Goal: Information Seeking & Learning: Learn about a topic

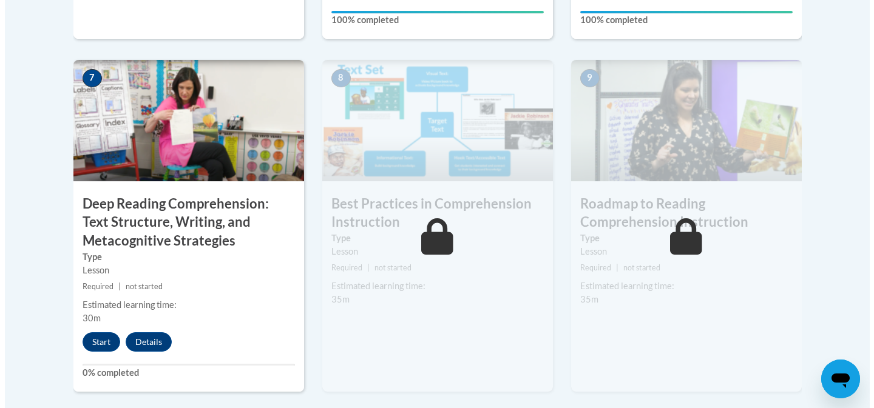
scroll to position [1025, 0]
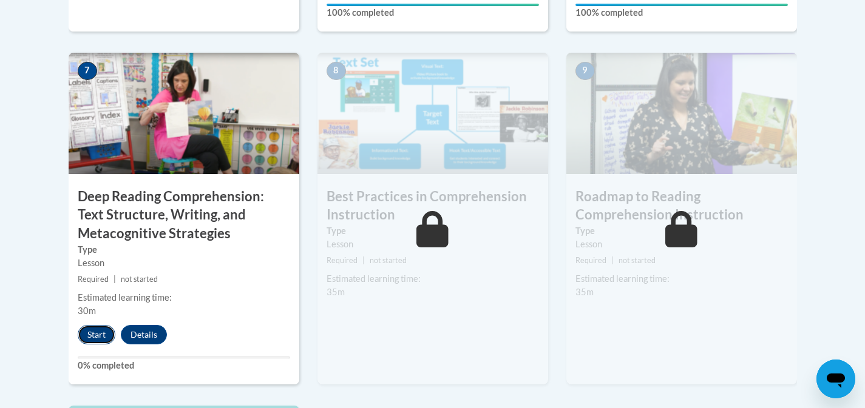
click at [100, 331] on button "Start" at bounding box center [97, 334] width 38 height 19
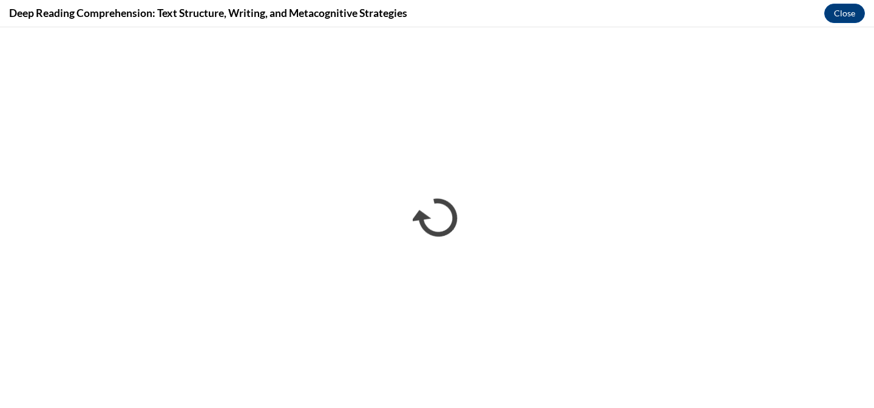
scroll to position [0, 0]
